Goal: Check status: Check status

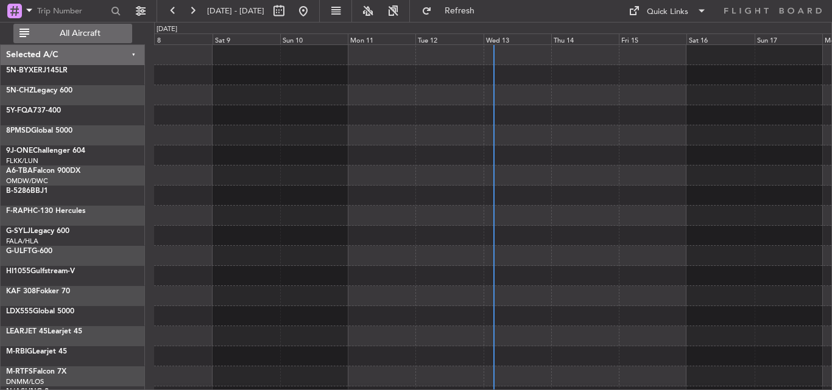
click at [99, 33] on span "All Aircraft" at bounding box center [80, 33] width 97 height 9
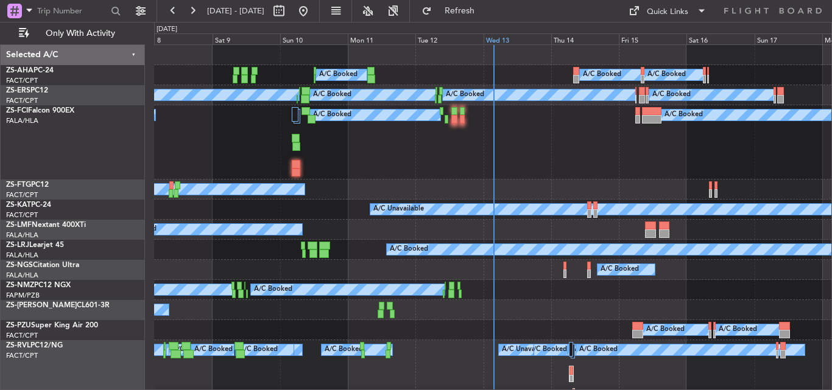
click at [492, 41] on div "Wed 13" at bounding box center [518, 38] width 68 height 11
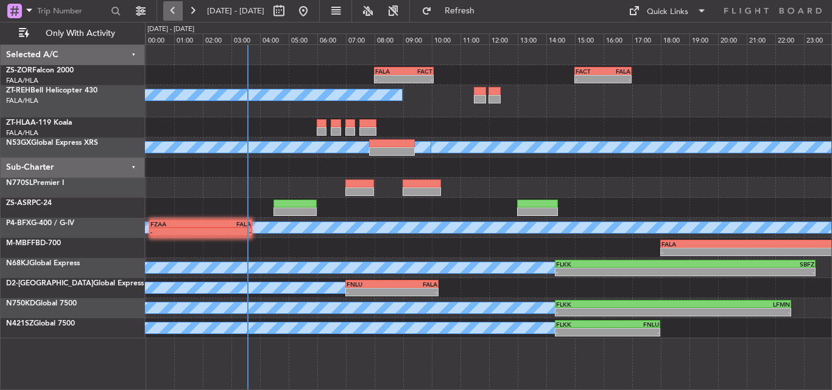
click at [178, 15] on button at bounding box center [172, 10] width 19 height 19
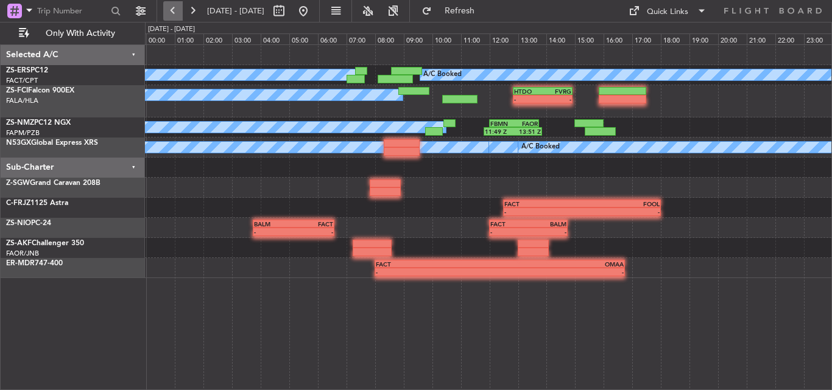
click at [177, 13] on button at bounding box center [172, 10] width 19 height 19
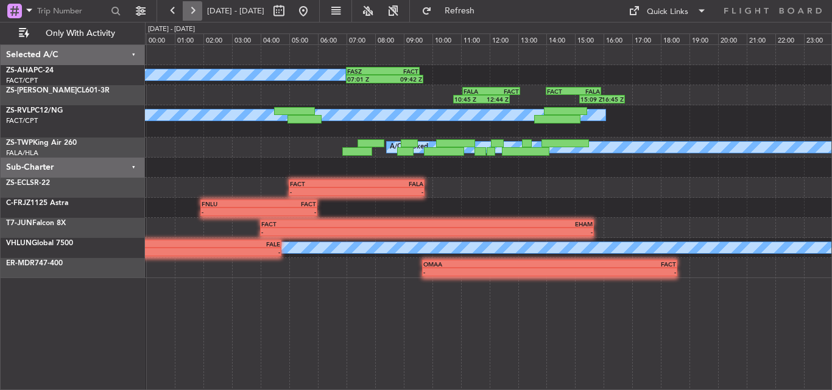
click at [200, 14] on button at bounding box center [192, 10] width 19 height 19
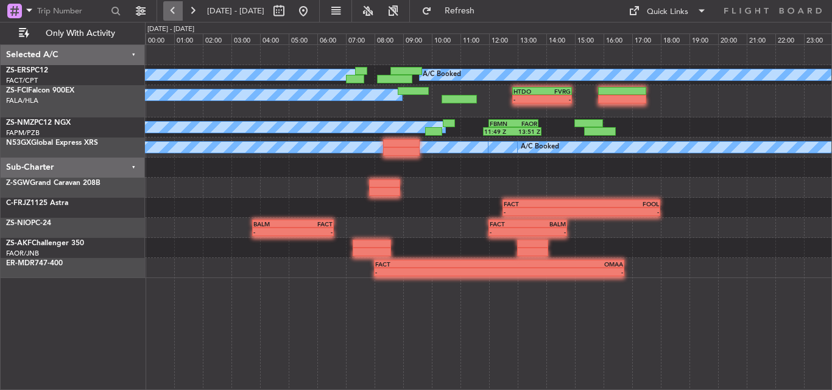
click at [167, 8] on button at bounding box center [172, 10] width 19 height 19
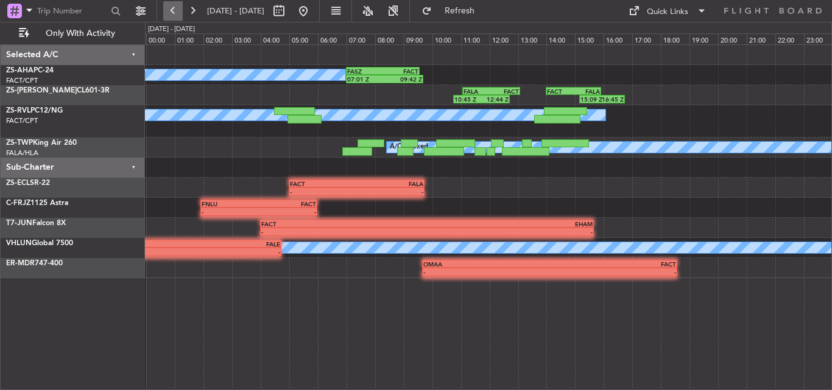
click at [167, 8] on button at bounding box center [172, 10] width 19 height 19
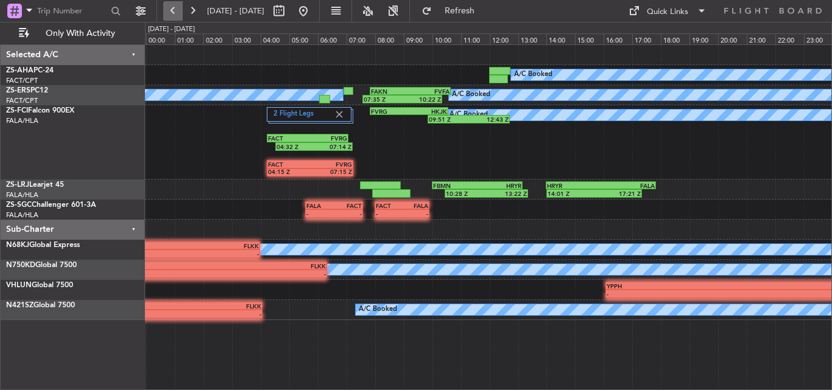
click at [167, 8] on button at bounding box center [172, 10] width 19 height 19
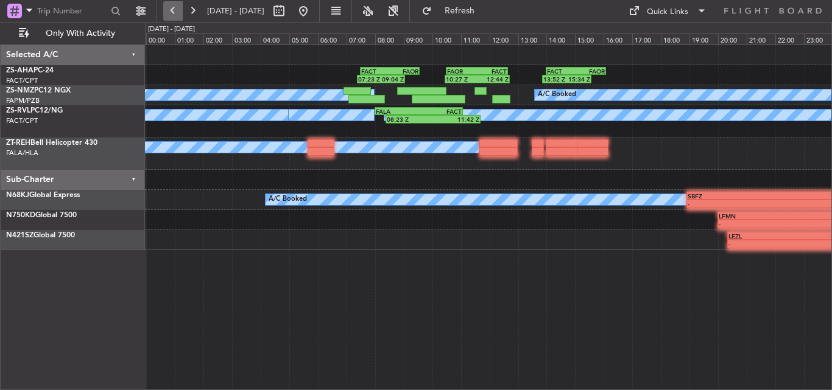
click at [165, 8] on button at bounding box center [172, 10] width 19 height 19
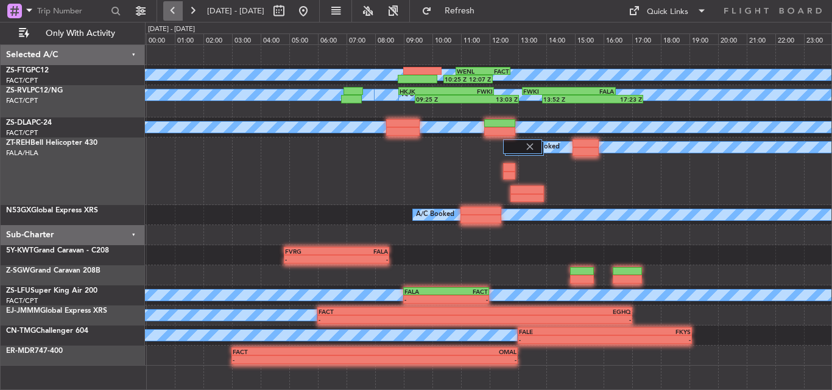
click at [165, 8] on button at bounding box center [172, 10] width 19 height 19
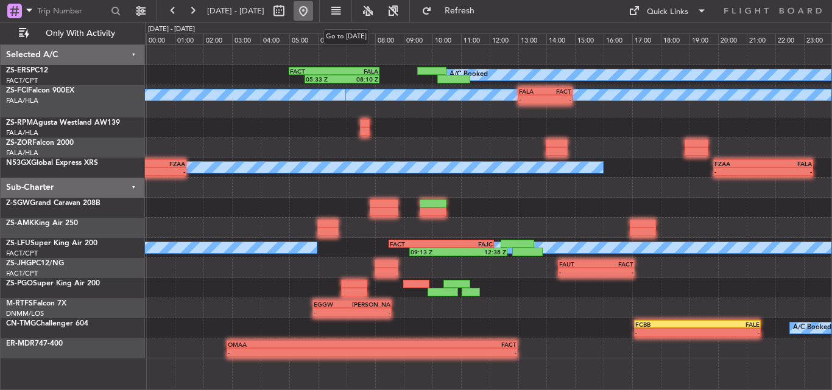
click at [313, 7] on button at bounding box center [303, 10] width 19 height 19
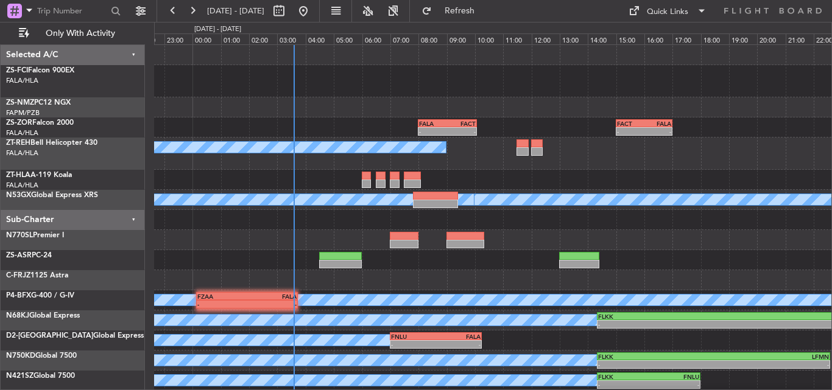
click at [295, 108] on div "FALA 08:00 Z FACT 10:05 Z - - - - FACT 15:00 Z FALA 17:00 Z A/C Booked A/C Book…" at bounding box center [492, 228] width 677 height 366
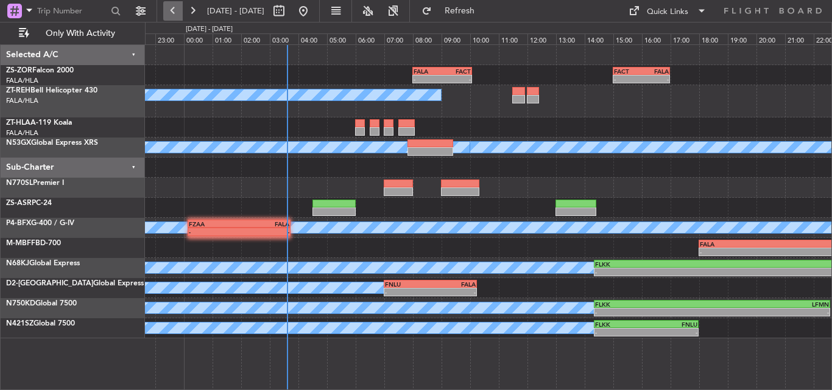
click at [175, 9] on button at bounding box center [172, 10] width 19 height 19
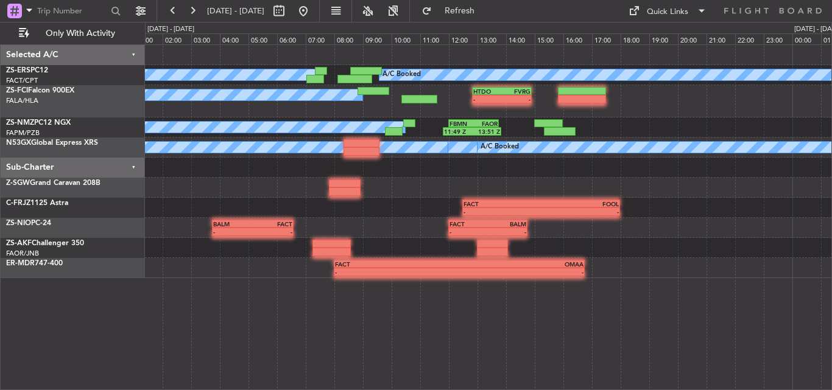
click at [512, 57] on div at bounding box center [488, 55] width 686 height 20
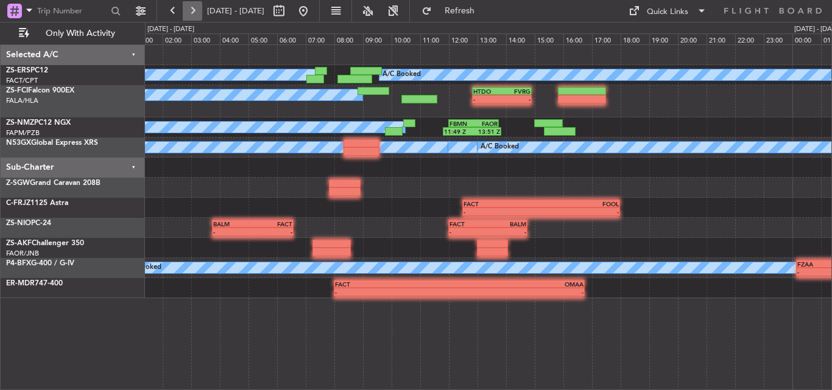
click at [196, 9] on button at bounding box center [192, 10] width 19 height 19
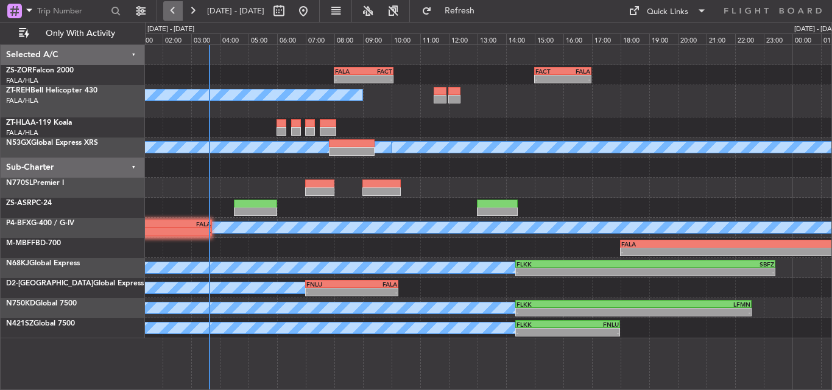
click at [170, 13] on button at bounding box center [172, 10] width 19 height 19
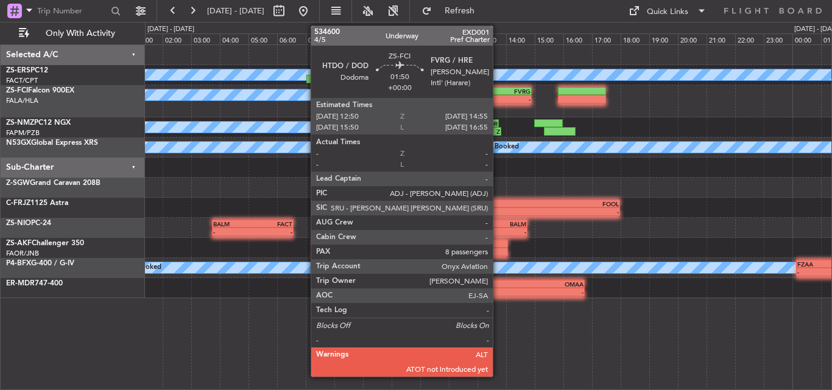
click at [498, 100] on div "-" at bounding box center [487, 99] width 29 height 7
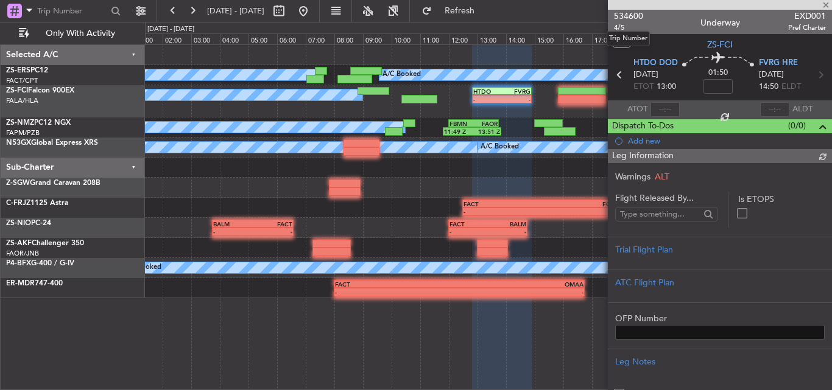
click at [626, 15] on span "534600" at bounding box center [628, 16] width 29 height 13
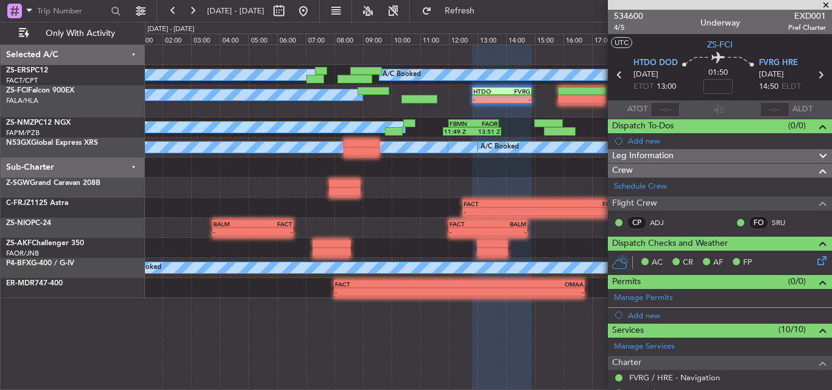
click at [826, 7] on span at bounding box center [826, 5] width 12 height 11
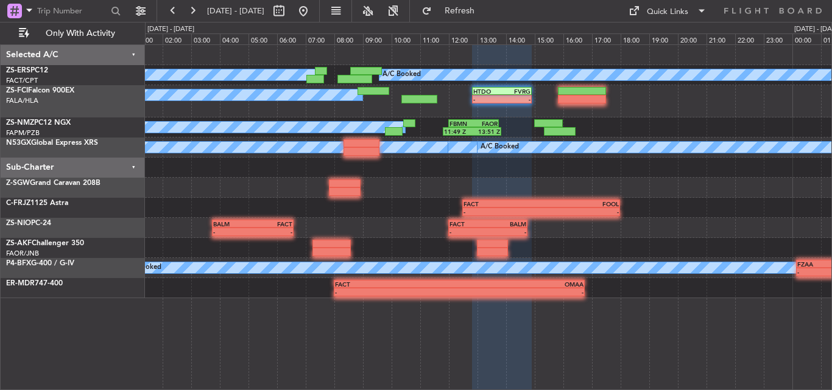
type input "0"
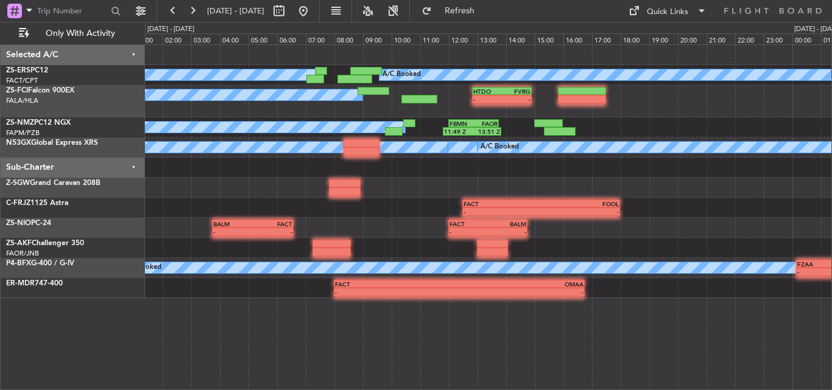
click at [361, 189] on div at bounding box center [488, 188] width 686 height 20
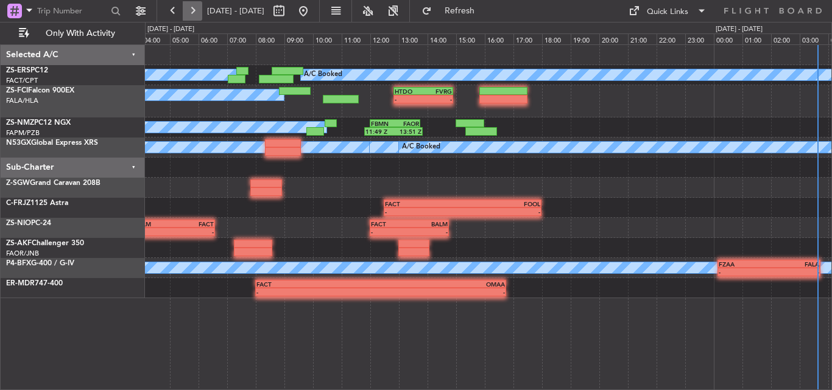
click at [195, 11] on button at bounding box center [192, 10] width 19 height 19
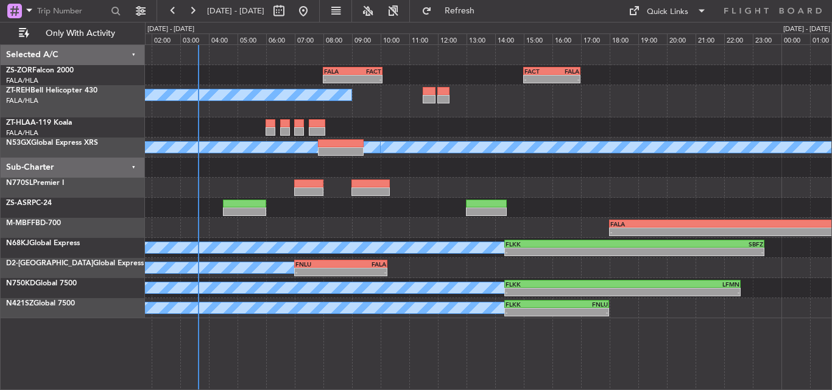
click at [357, 114] on div "A/C Booked" at bounding box center [488, 101] width 686 height 32
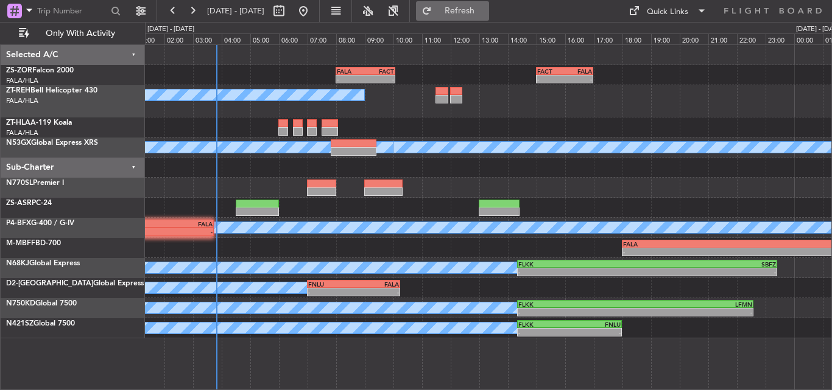
click at [476, 9] on span "Refresh" at bounding box center [459, 11] width 51 height 9
